Goal: Task Accomplishment & Management: Complete application form

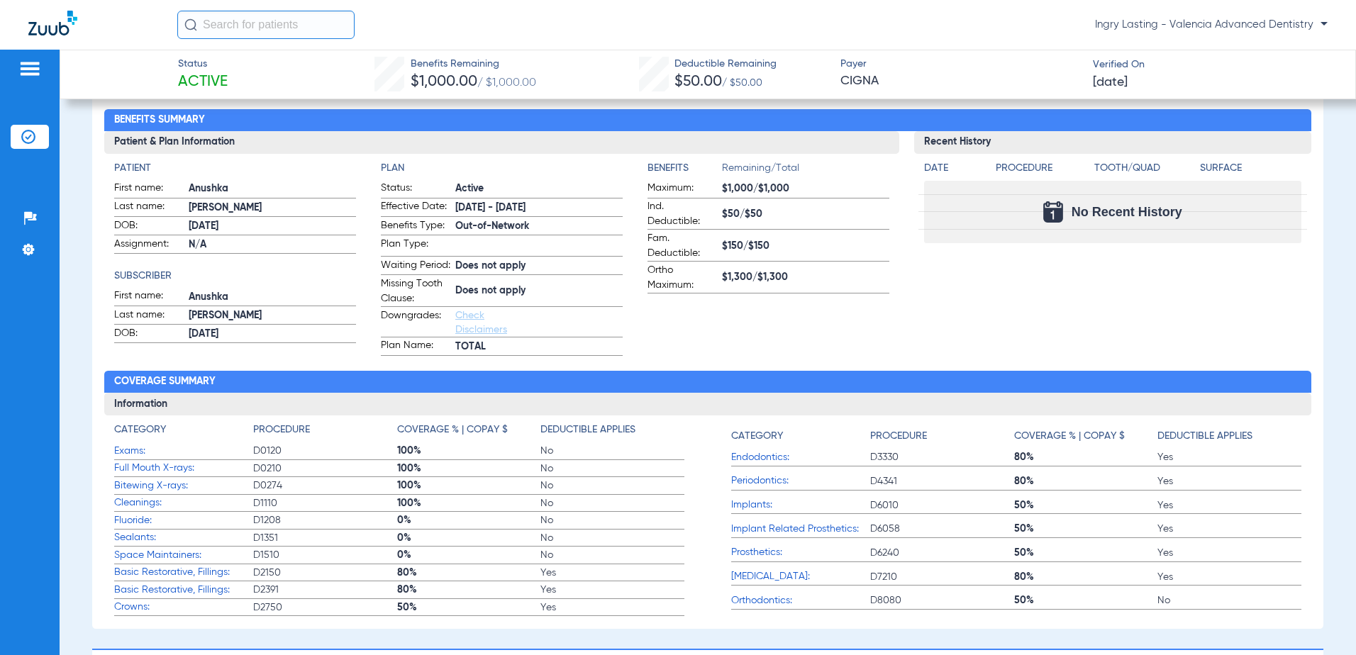
scroll to position [284, 0]
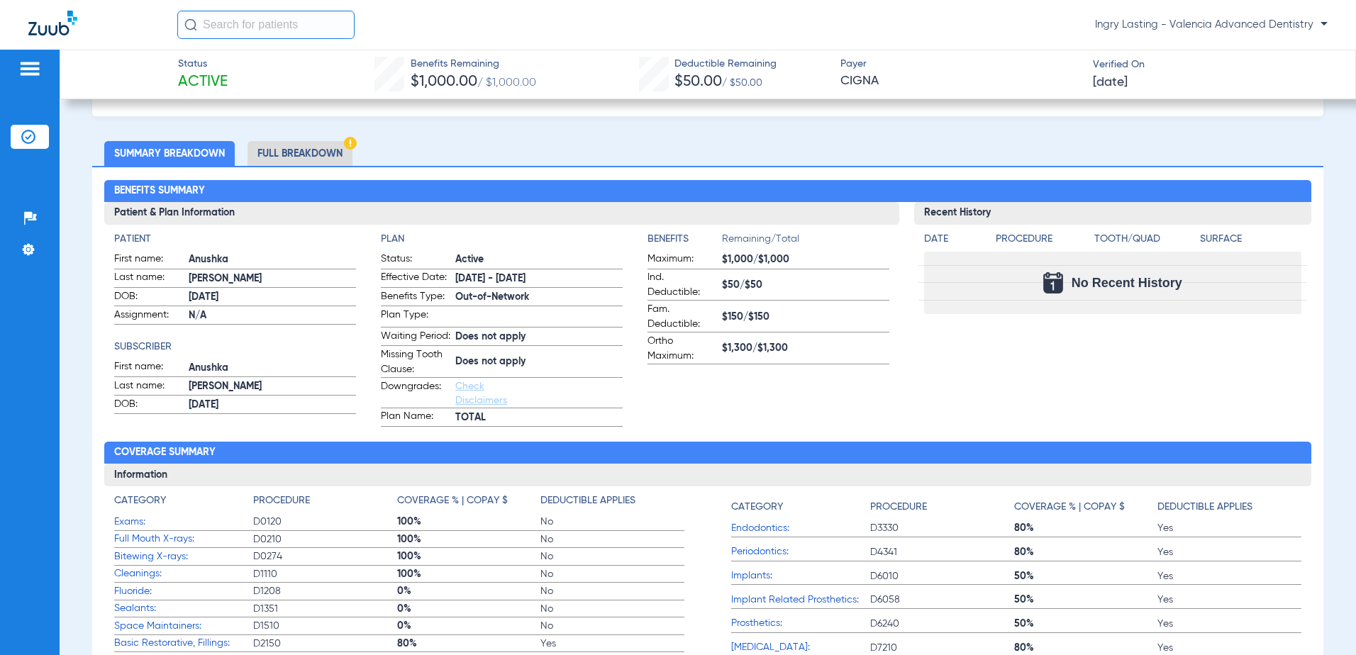
click at [301, 153] on li "Full Breakdown" at bounding box center [300, 153] width 105 height 25
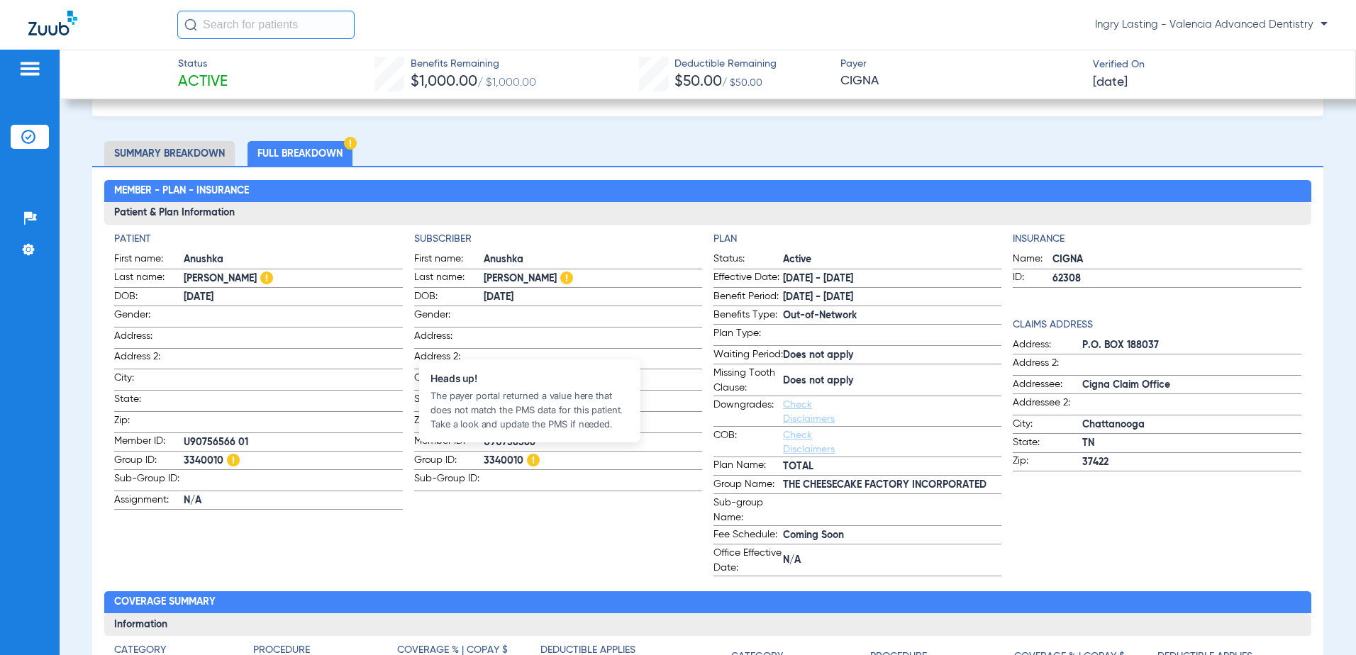
click at [533, 455] on img at bounding box center [533, 460] width 13 height 13
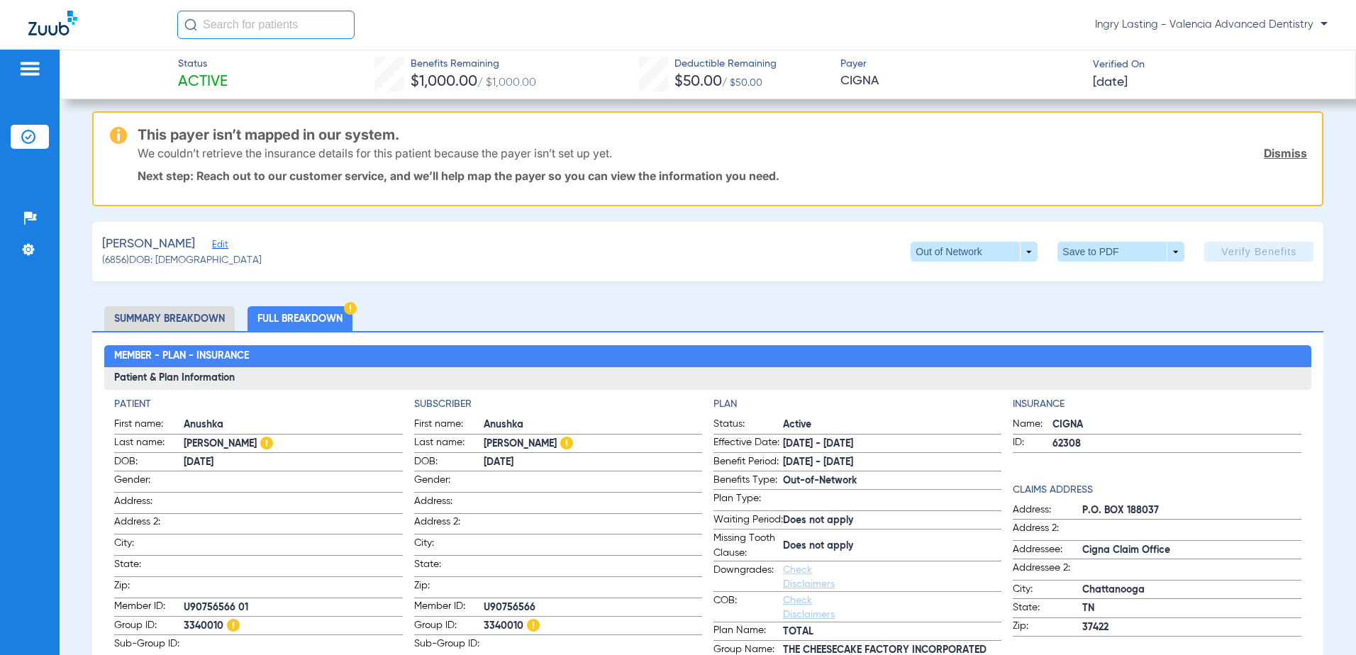
scroll to position [0, 0]
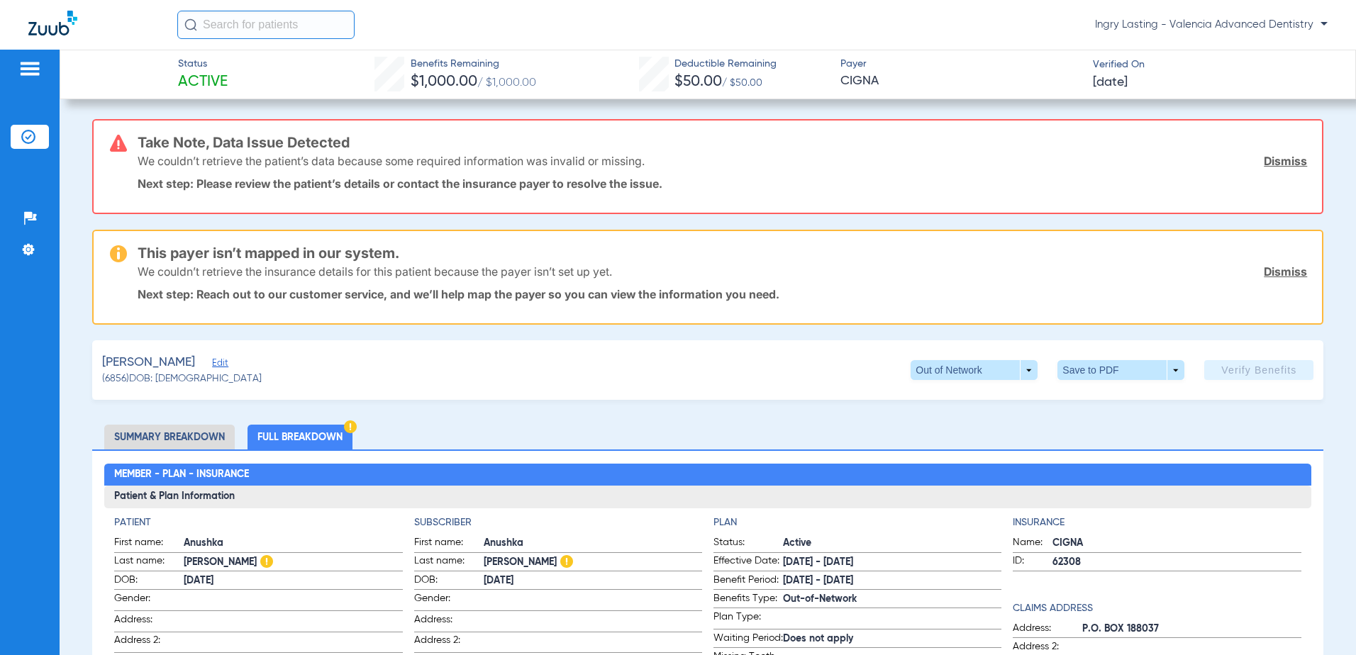
click at [214, 364] on span "Edit" at bounding box center [218, 364] width 13 height 13
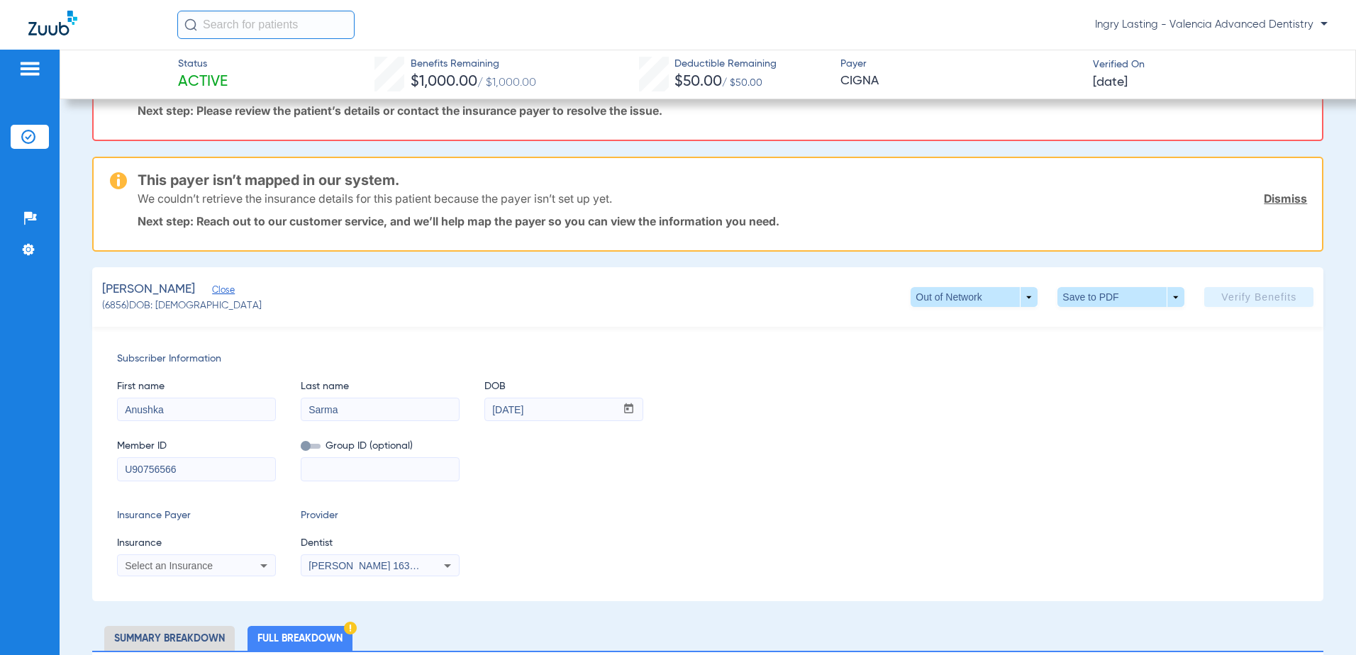
scroll to position [142, 0]
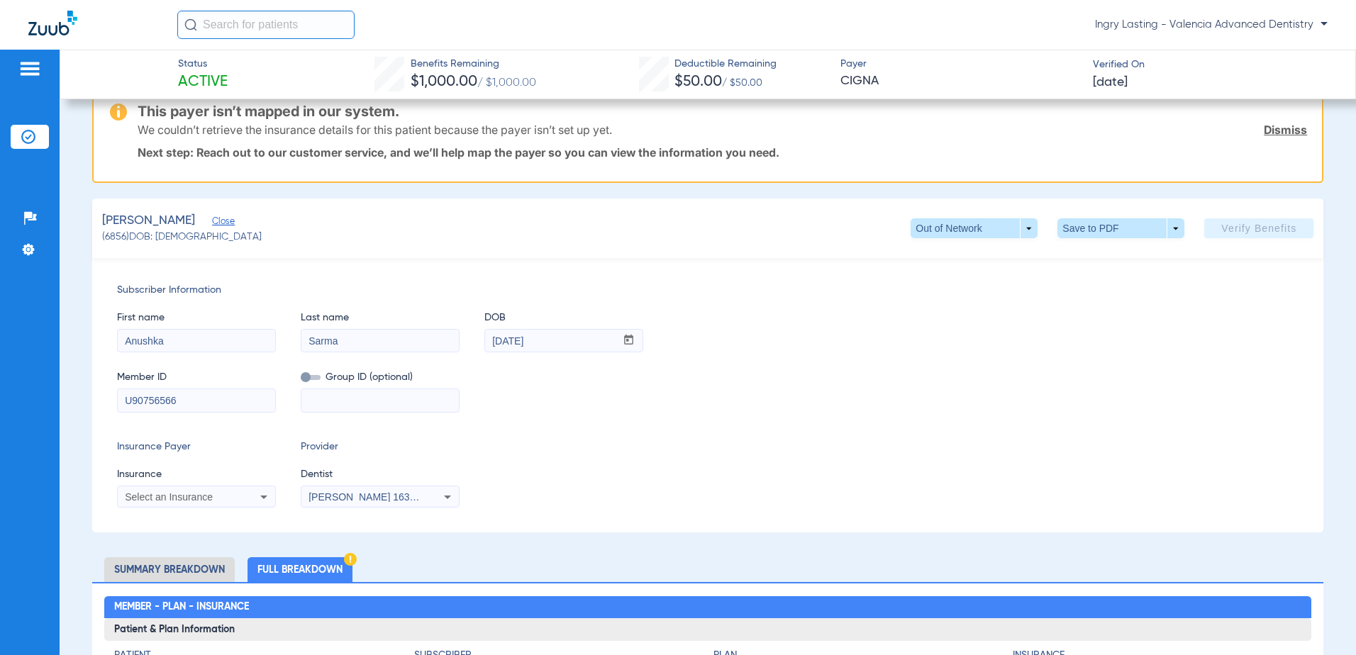
click at [333, 399] on input at bounding box center [379, 400] width 157 height 23
click at [366, 394] on input at bounding box center [379, 400] width 157 height 23
paste input "3340010"
click at [309, 397] on input "3340010" at bounding box center [379, 400] width 157 height 23
type input "3340010"
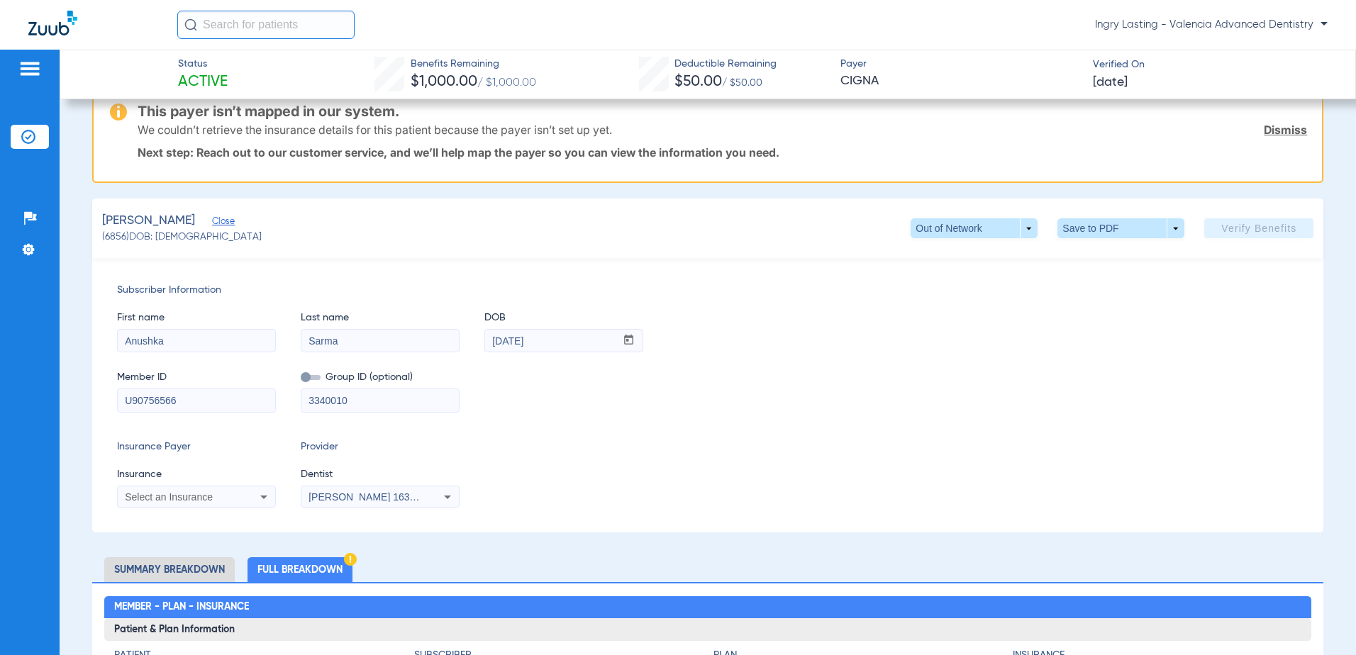
click at [139, 492] on span "Select an Insurance" at bounding box center [169, 497] width 88 height 11
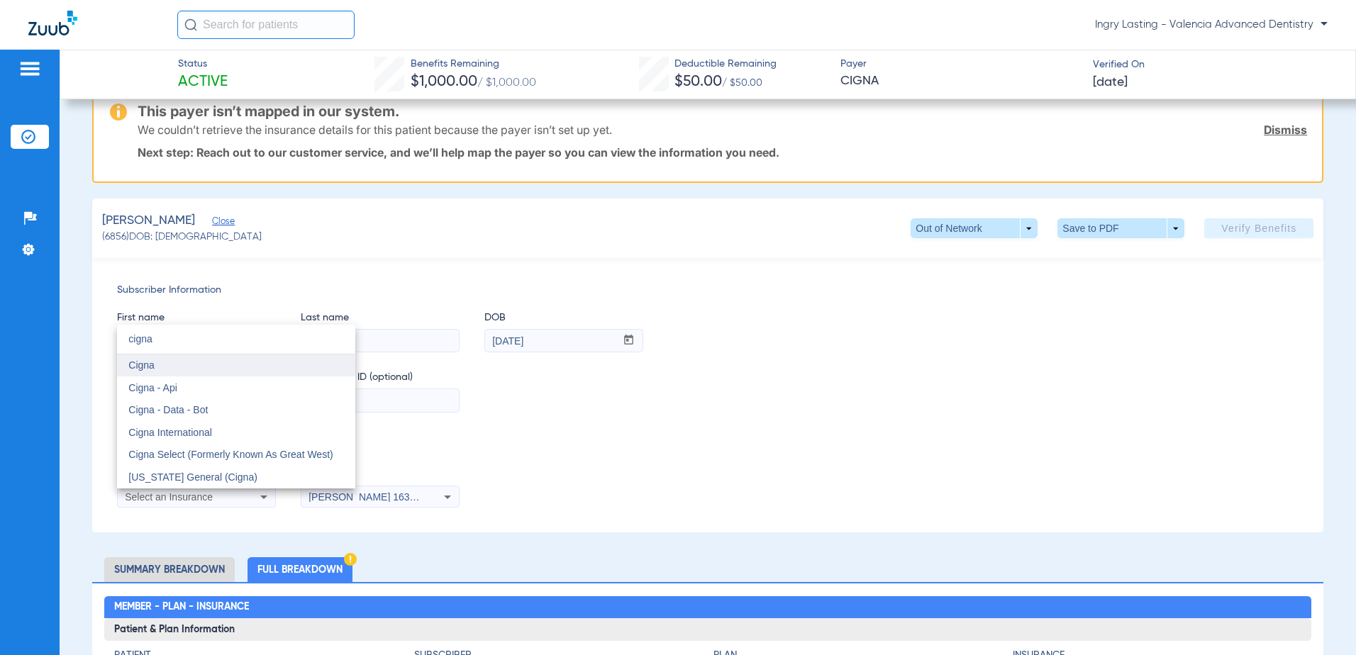
type input "cigna"
click at [201, 368] on mat-option "Cigna" at bounding box center [236, 366] width 238 height 23
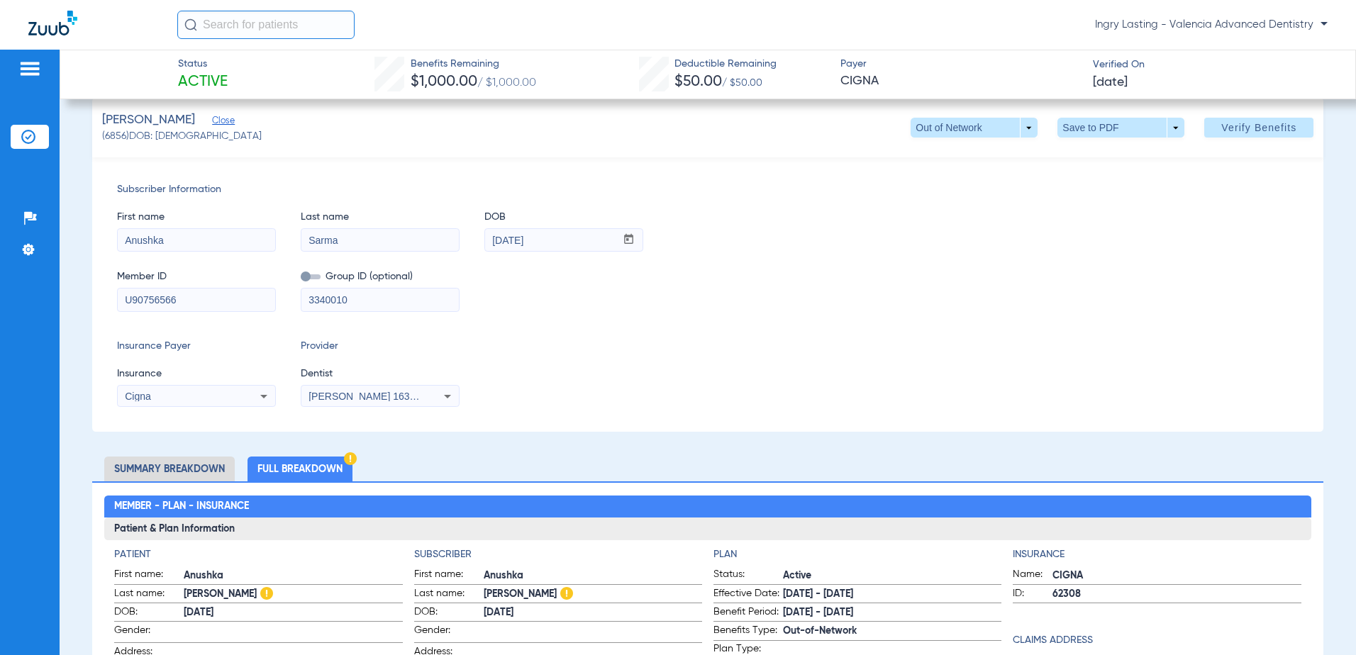
scroll to position [31, 0]
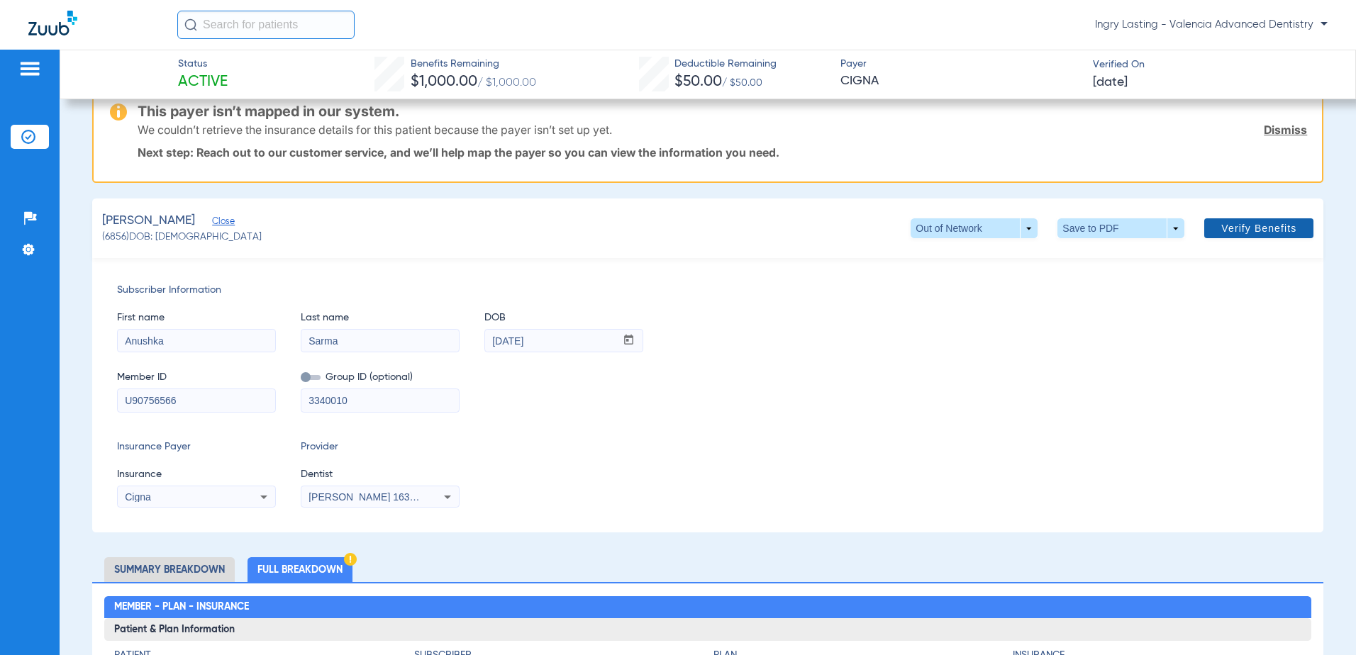
click at [1222, 230] on span "Verify Benefits" at bounding box center [1259, 228] width 75 height 11
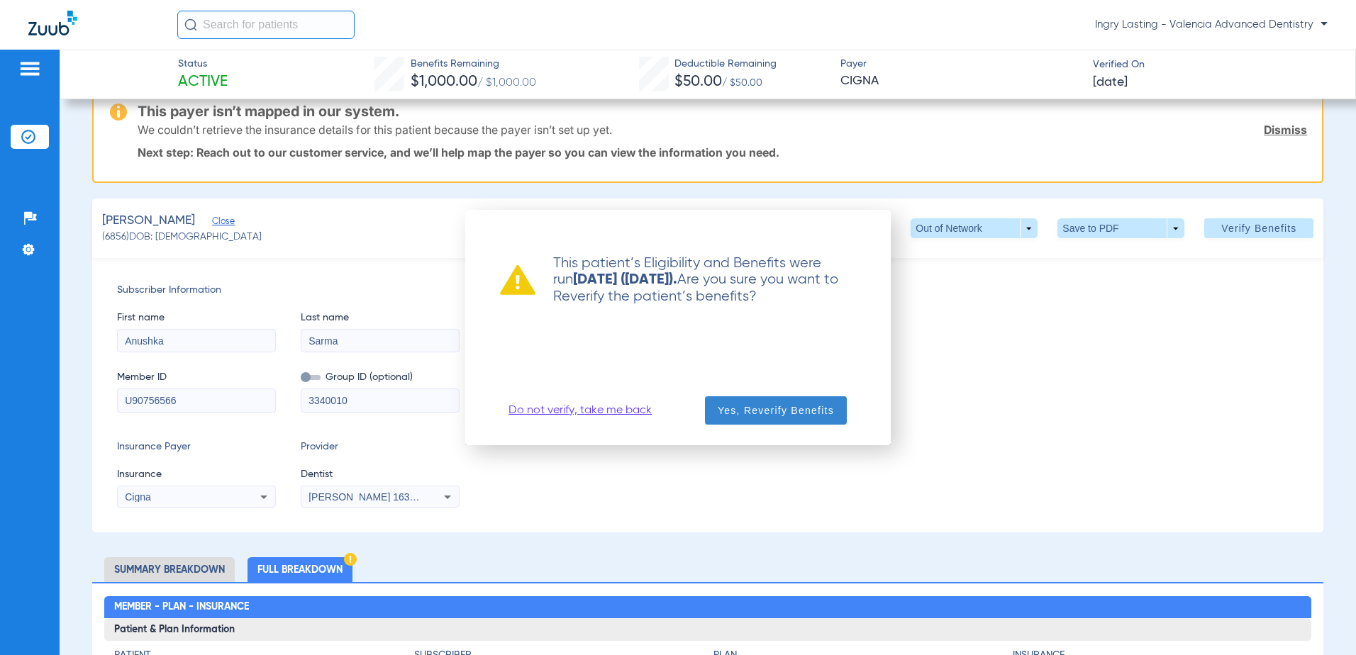
click at [764, 406] on span "Yes, Reverify Benefits" at bounding box center [776, 411] width 116 height 14
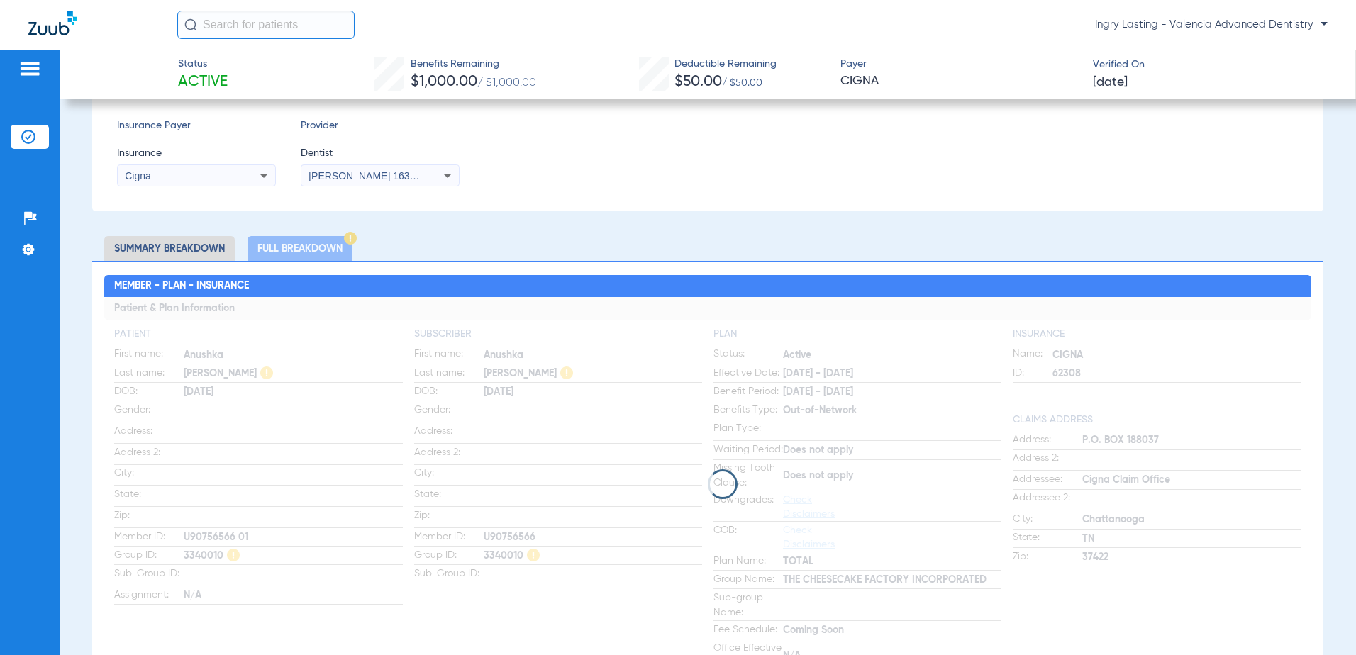
scroll to position [284, 0]
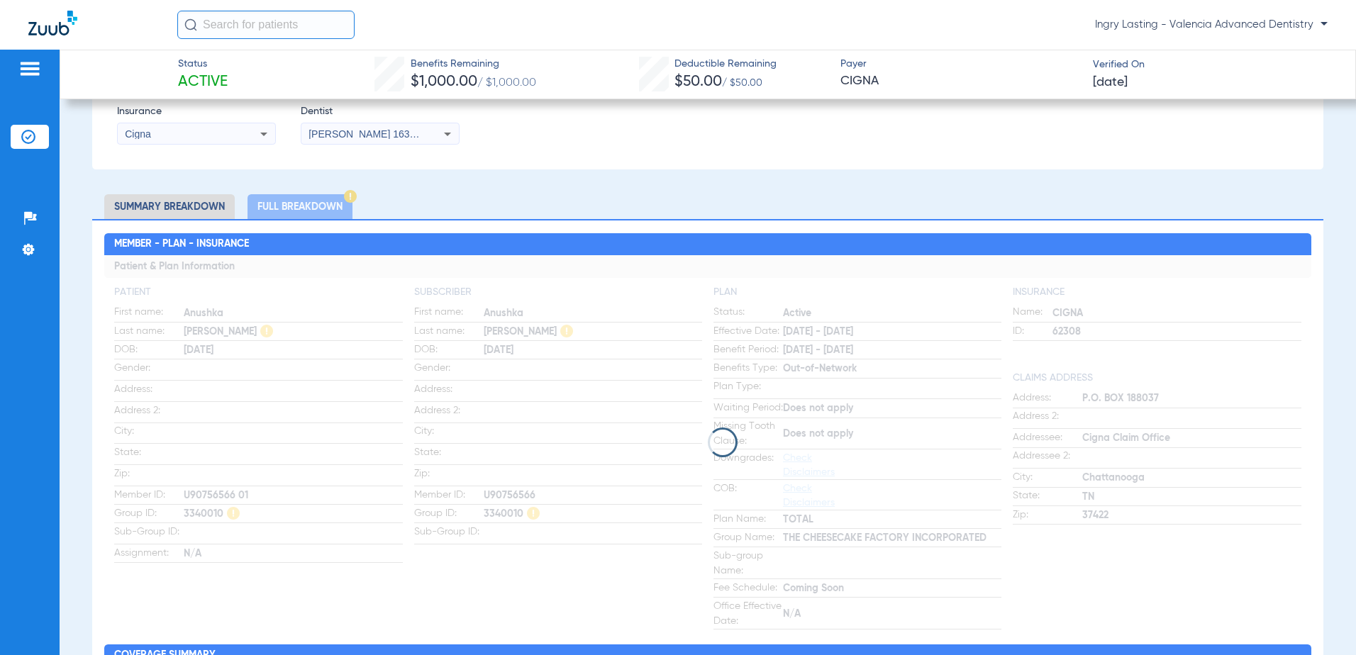
click at [143, 204] on li "Summary Breakdown" at bounding box center [169, 206] width 131 height 25
click at [206, 212] on li "Summary Breakdown" at bounding box center [169, 206] width 131 height 25
